Goal: Information Seeking & Learning: Learn about a topic

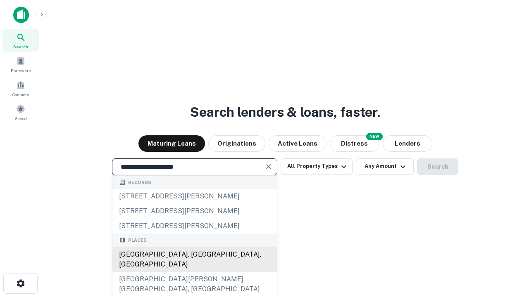
click at [194, 272] on div "[GEOGRAPHIC_DATA], [GEOGRAPHIC_DATA], [GEOGRAPHIC_DATA]" at bounding box center [194, 259] width 164 height 25
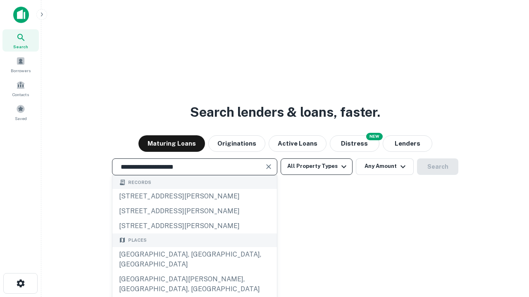
click at [316, 166] on button "All Property Types" at bounding box center [316, 167] width 72 height 17
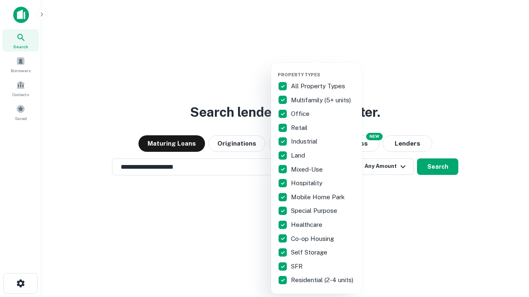
type input "**********"
click at [323, 69] on button "button" at bounding box center [322, 69] width 91 height 0
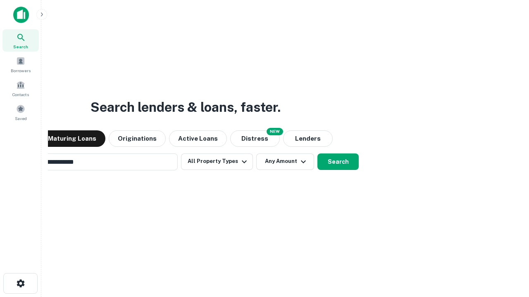
scroll to position [13, 0]
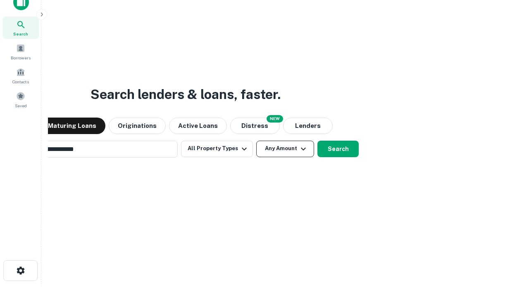
click at [256, 141] on button "Any Amount" at bounding box center [285, 149] width 58 height 17
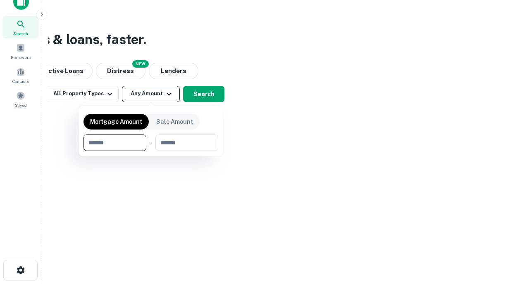
type input "*******"
click at [151, 151] on button "button" at bounding box center [150, 151] width 135 height 0
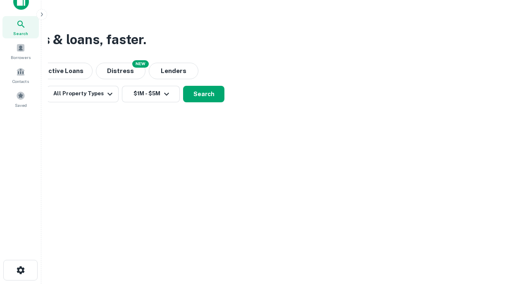
scroll to position [13, 0]
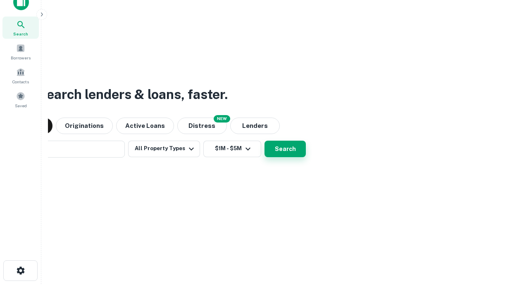
click at [264, 141] on button "Search" at bounding box center [284, 149] width 41 height 17
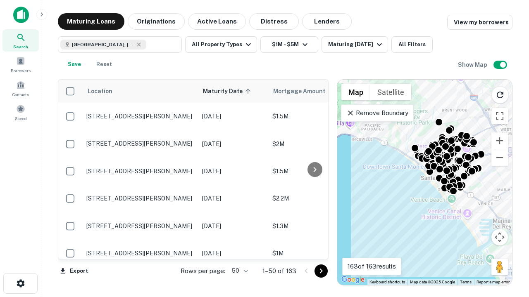
click at [238, 271] on body "Search Borrowers Contacts Saved Maturing Loans Originations Active Loans Distre…" at bounding box center [264, 148] width 529 height 297
click at [239, 250] on li "25" at bounding box center [239, 250] width 24 height 15
